Goal: Participate in discussion

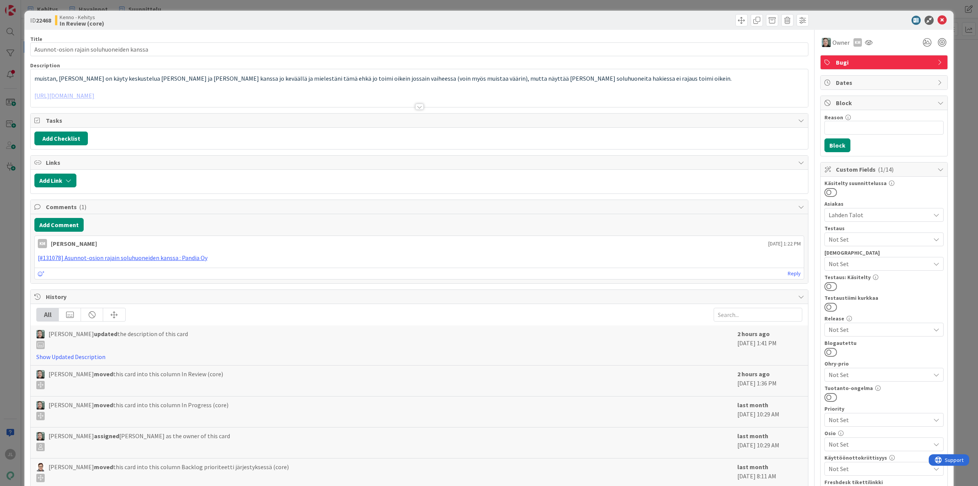
click at [407, 80] on span "muistan, että tästä on käyty keskustelua Tommin ja Juhanin kanssa jo keväällä j…" at bounding box center [383, 79] width 698 height 8
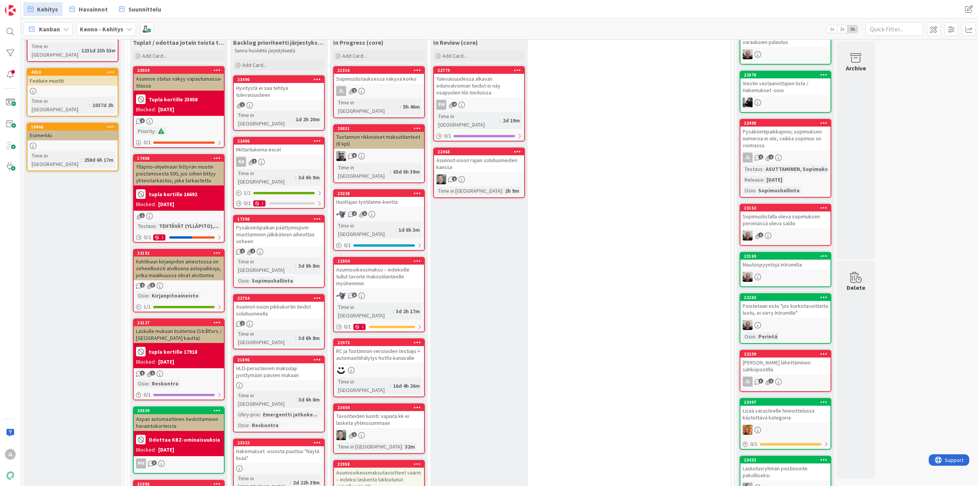
scroll to position [38, 0]
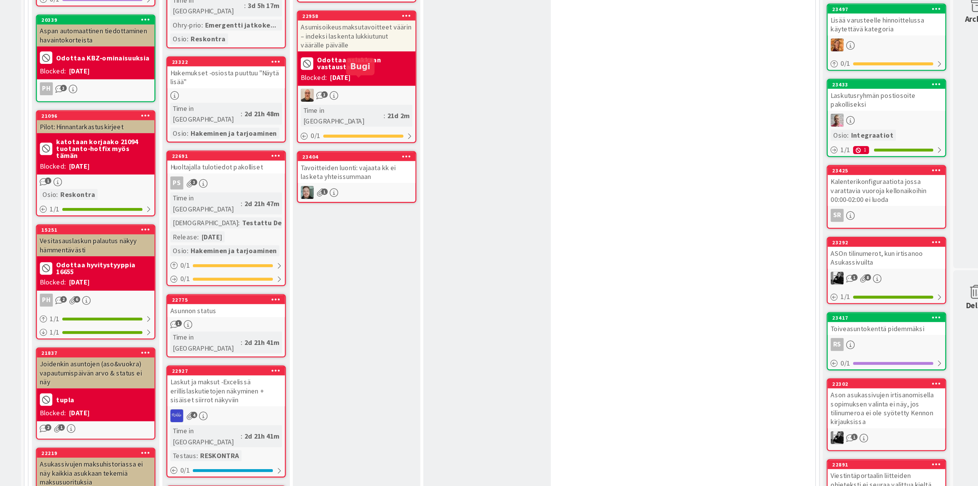
scroll to position [410, 0]
